Goal: Find specific page/section: Find specific page/section

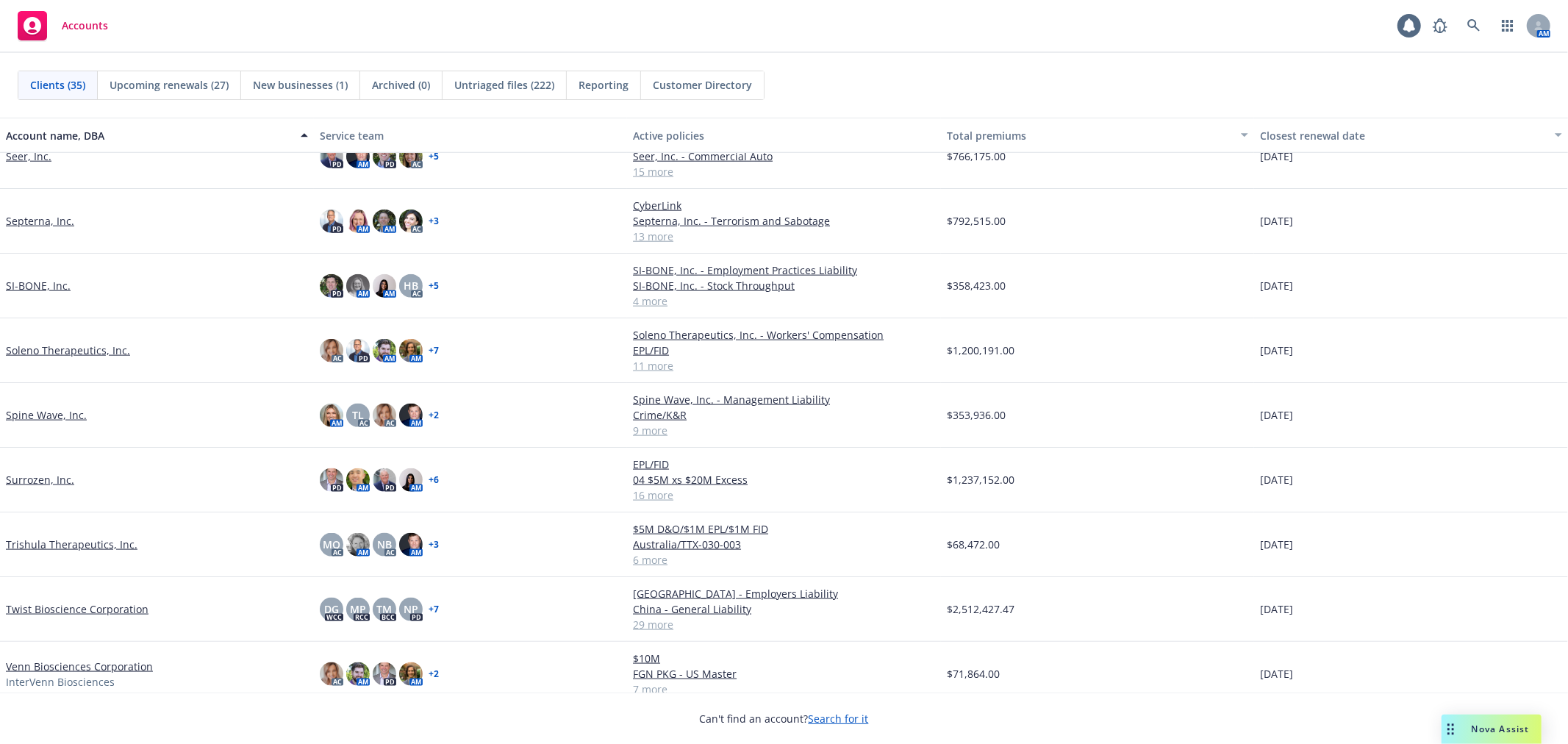
scroll to position [1536, 0]
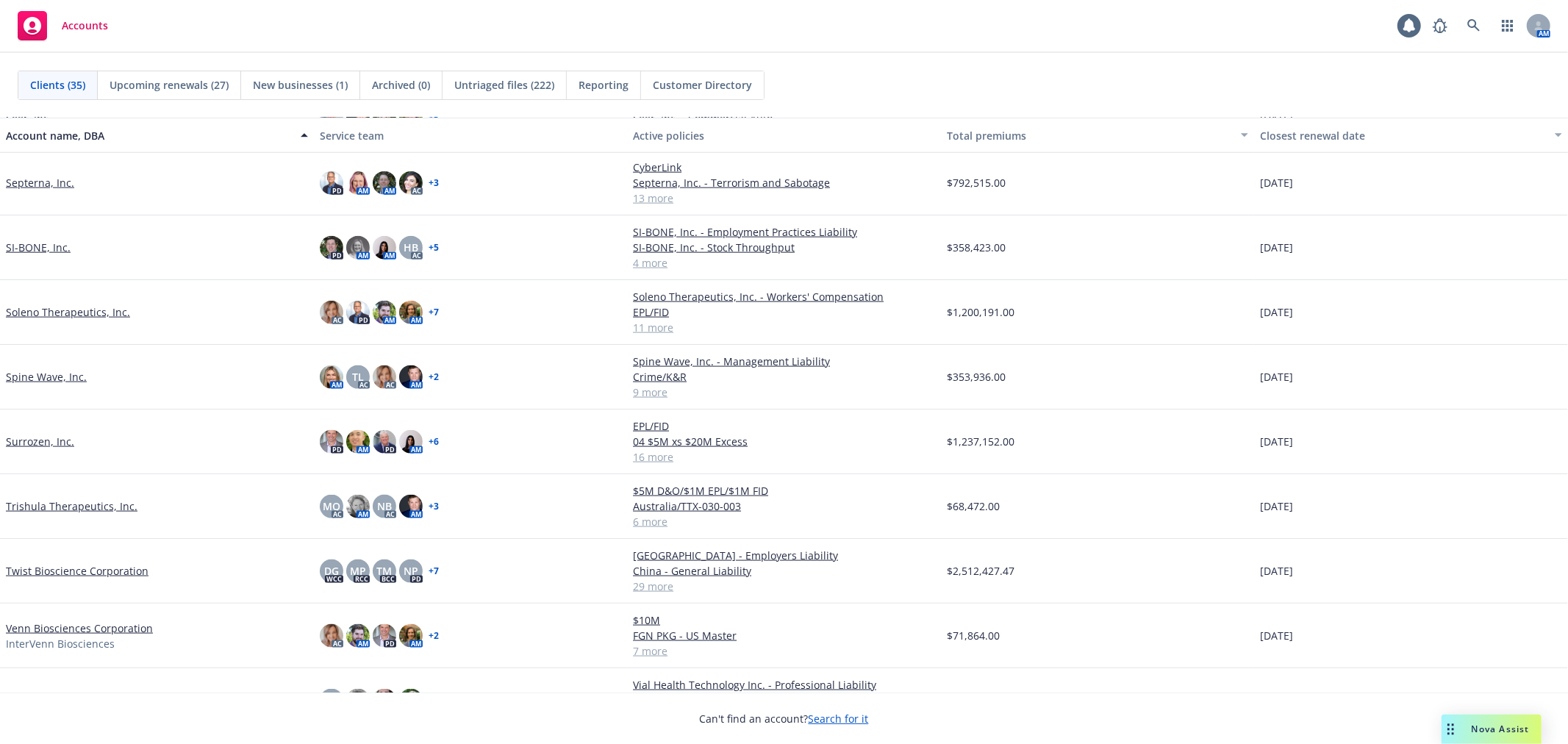
drag, startPoint x: 68, startPoint y: 508, endPoint x: 213, endPoint y: 416, distance: 171.7
click at [68, 508] on link "Trishula Therapeutics, Inc." at bounding box center [71, 506] width 132 height 15
